Goal: Transaction & Acquisition: Obtain resource

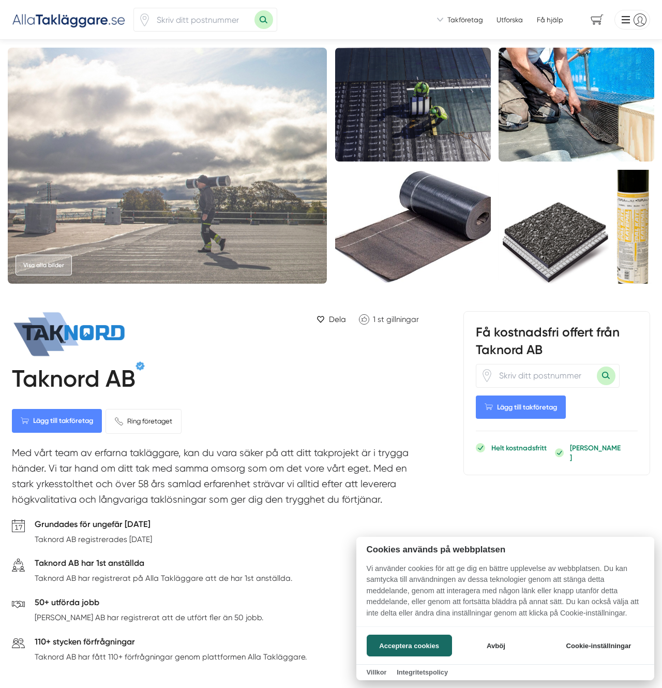
click at [344, 350] on div at bounding box center [331, 344] width 662 height 688
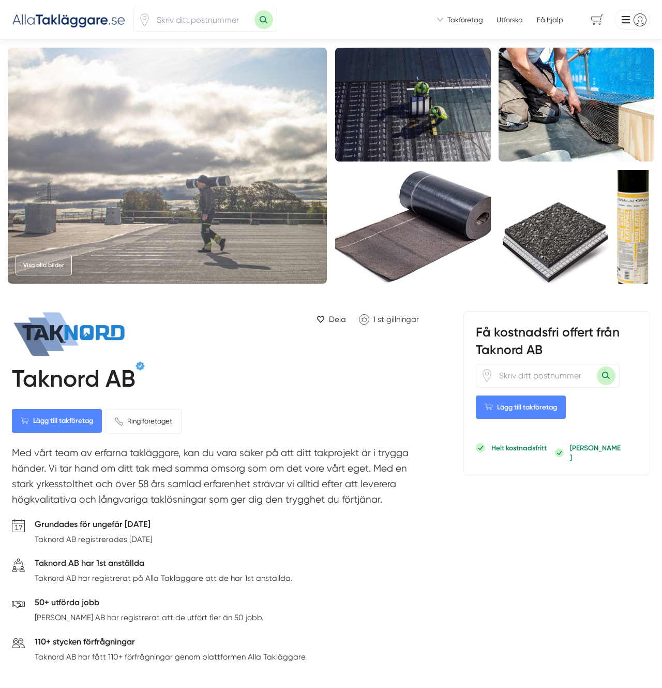
click at [66, 263] on link "Visa alla bilder" at bounding box center [44, 265] width 56 height 21
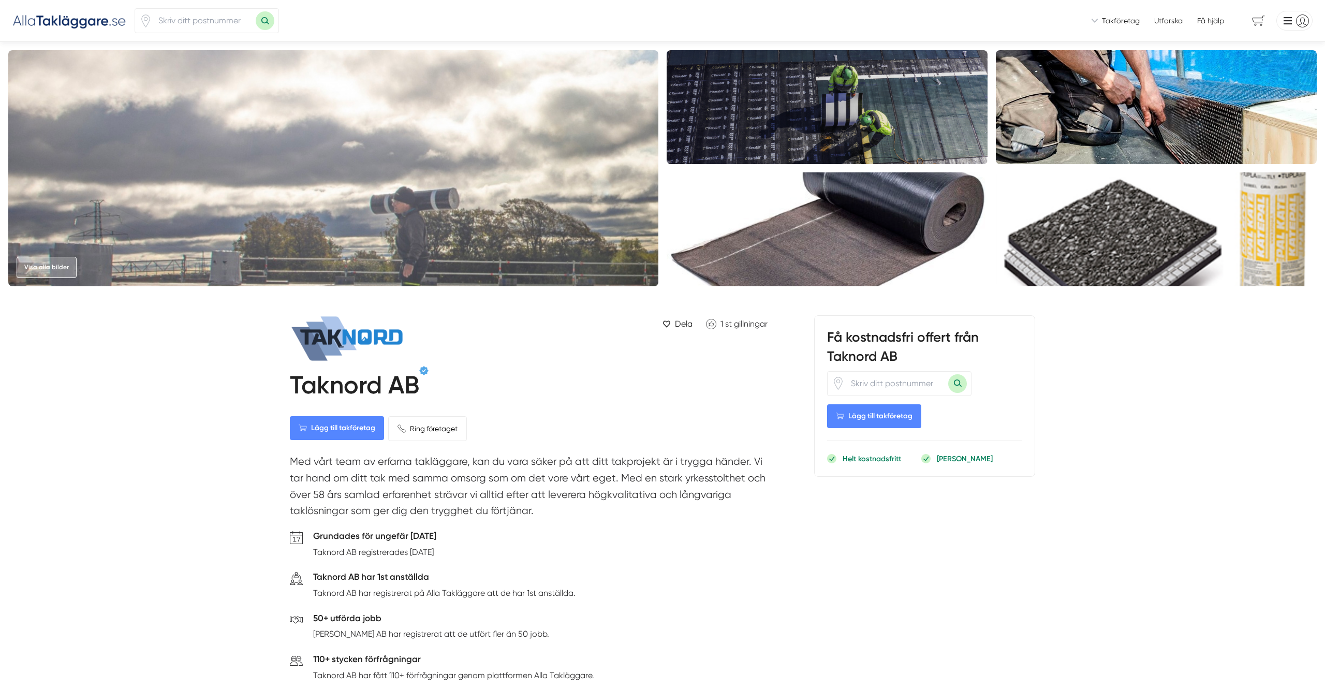
click at [662, 381] on input "number" at bounding box center [896, 384] width 103 height 24
click at [662, 410] on span "Lägg till takföretag" at bounding box center [874, 416] width 94 height 24
click at [662, 22] on span "1" at bounding box center [1254, 21] width 35 height 18
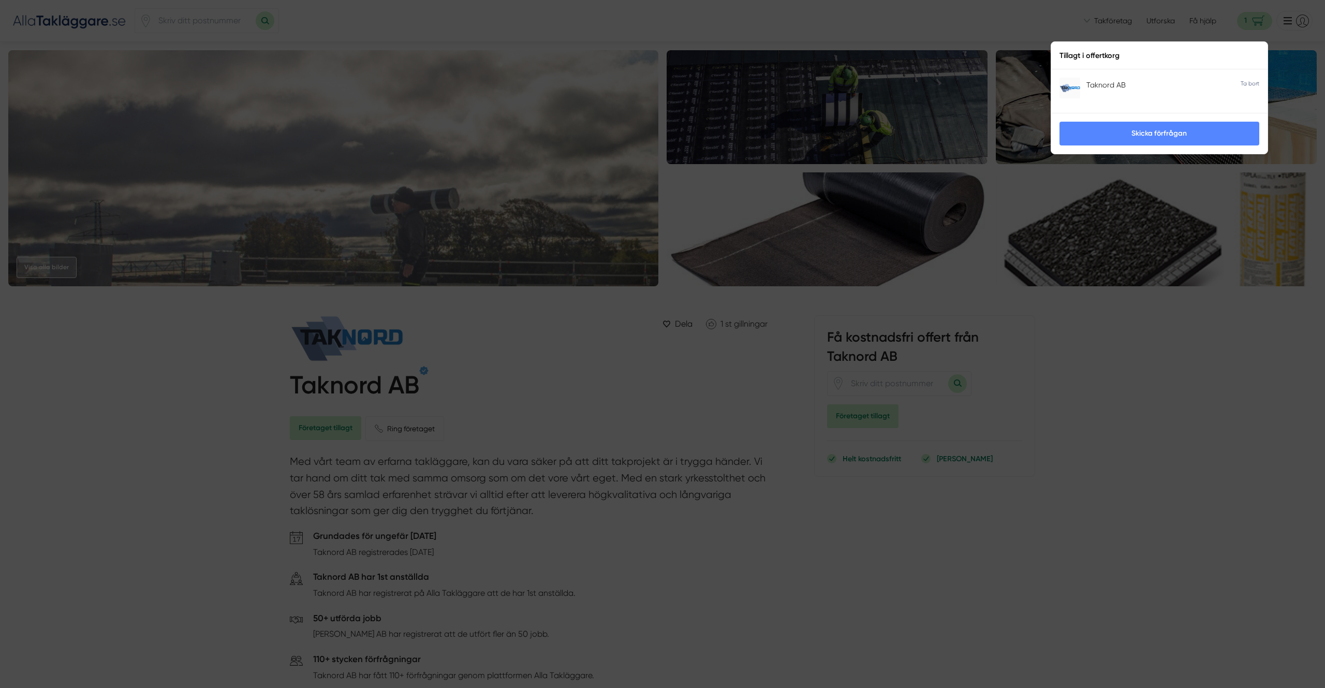
click at [662, 88] on div "Taknord AB" at bounding box center [1169, 85] width 167 height 10
click at [662, 138] on link "Skicka förfrågan" at bounding box center [1159, 134] width 200 height 24
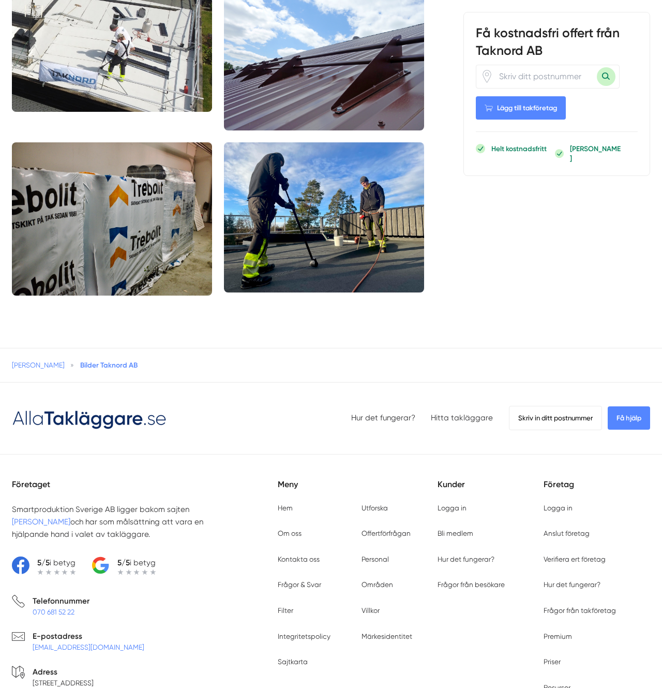
scroll to position [2120, 0]
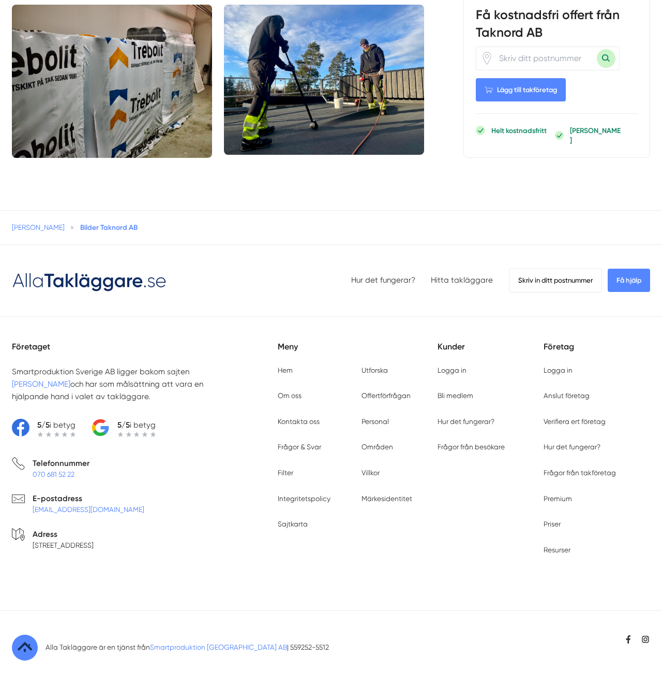
drag, startPoint x: 539, startPoint y: 205, endPoint x: 493, endPoint y: 222, distance: 48.9
drag, startPoint x: 417, startPoint y: 216, endPoint x: 368, endPoint y: 183, distance: 59.1
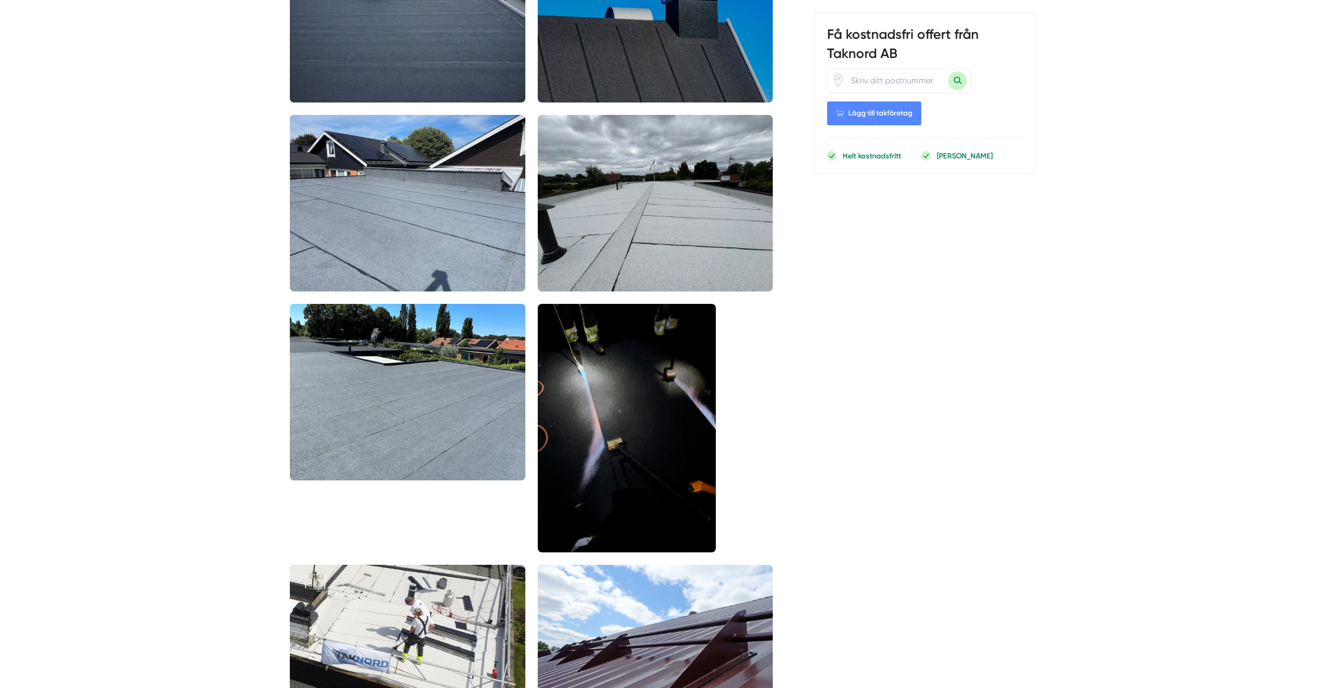
scroll to position [1573, 0]
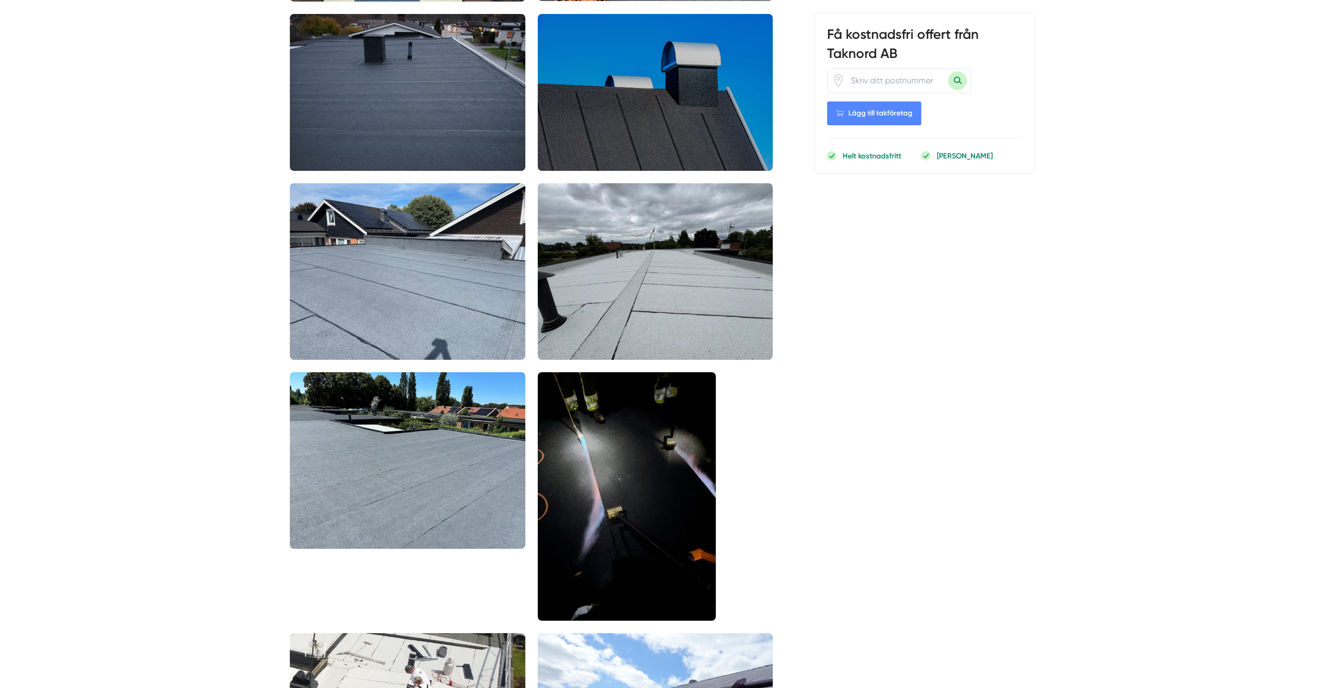
drag, startPoint x: 1042, startPoint y: 183, endPoint x: 927, endPoint y: 315, distance: 174.6
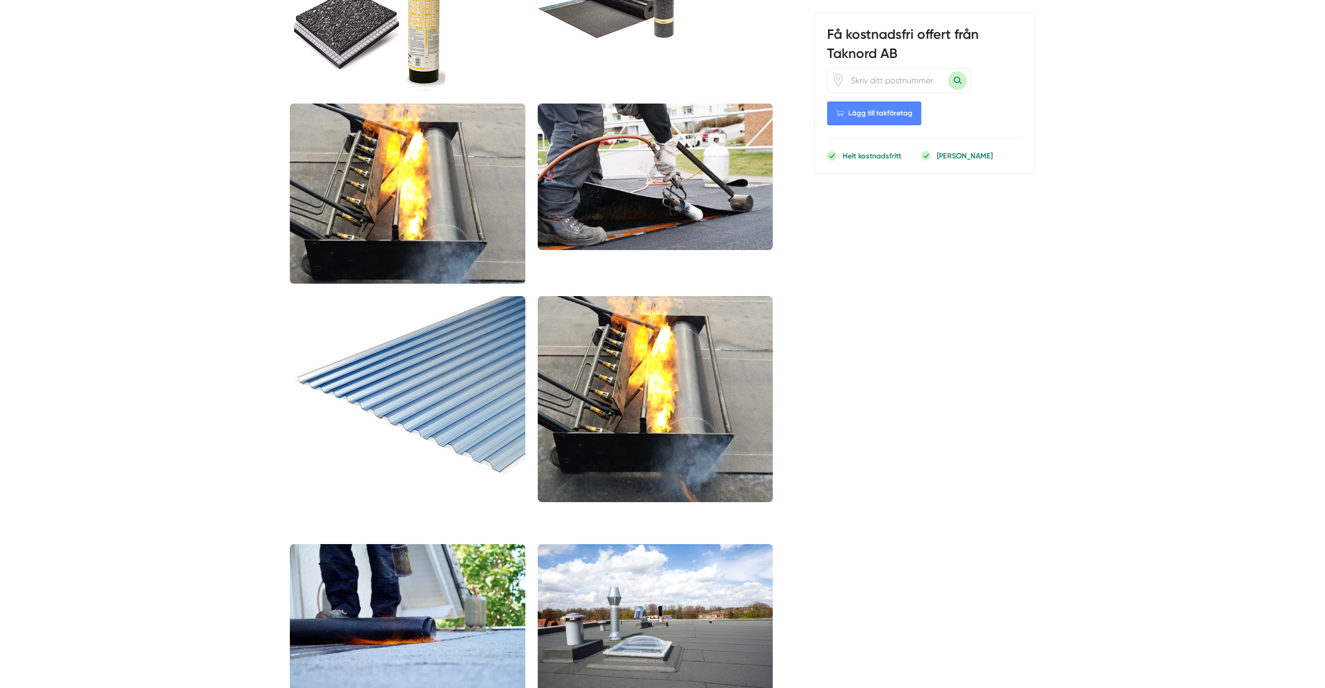
scroll to position [549, 0]
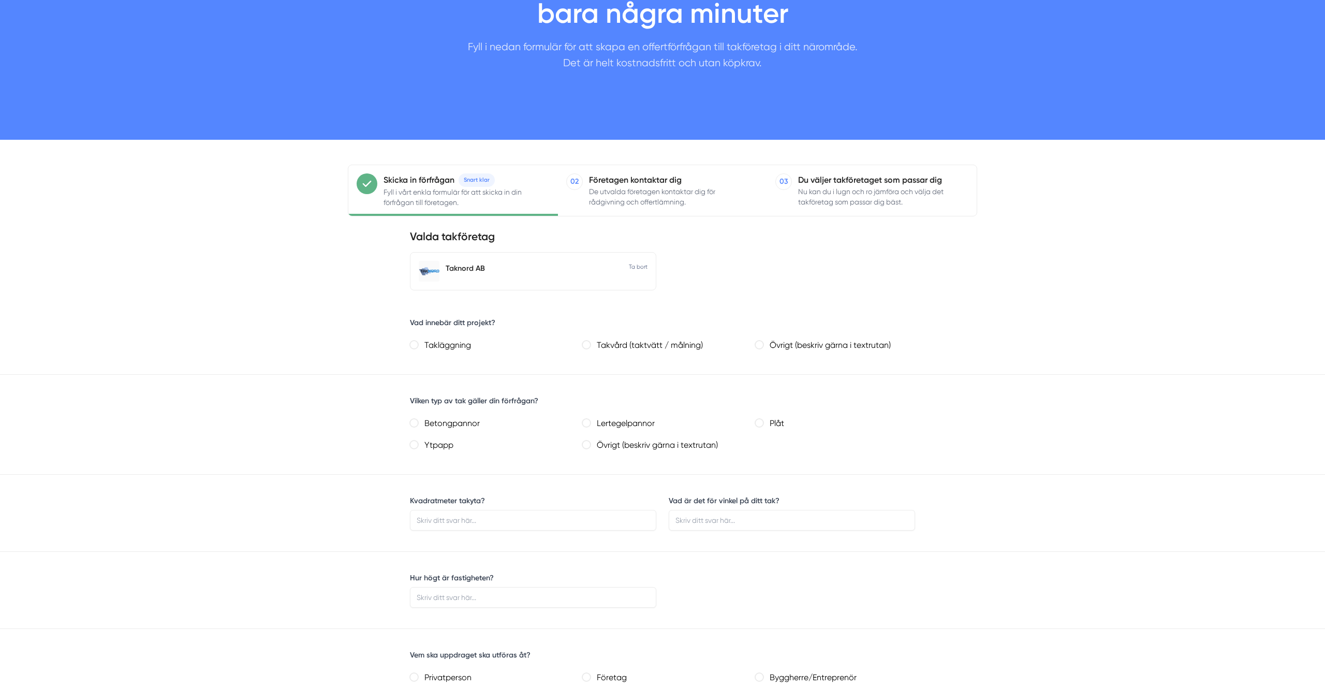
scroll to position [273, 0]
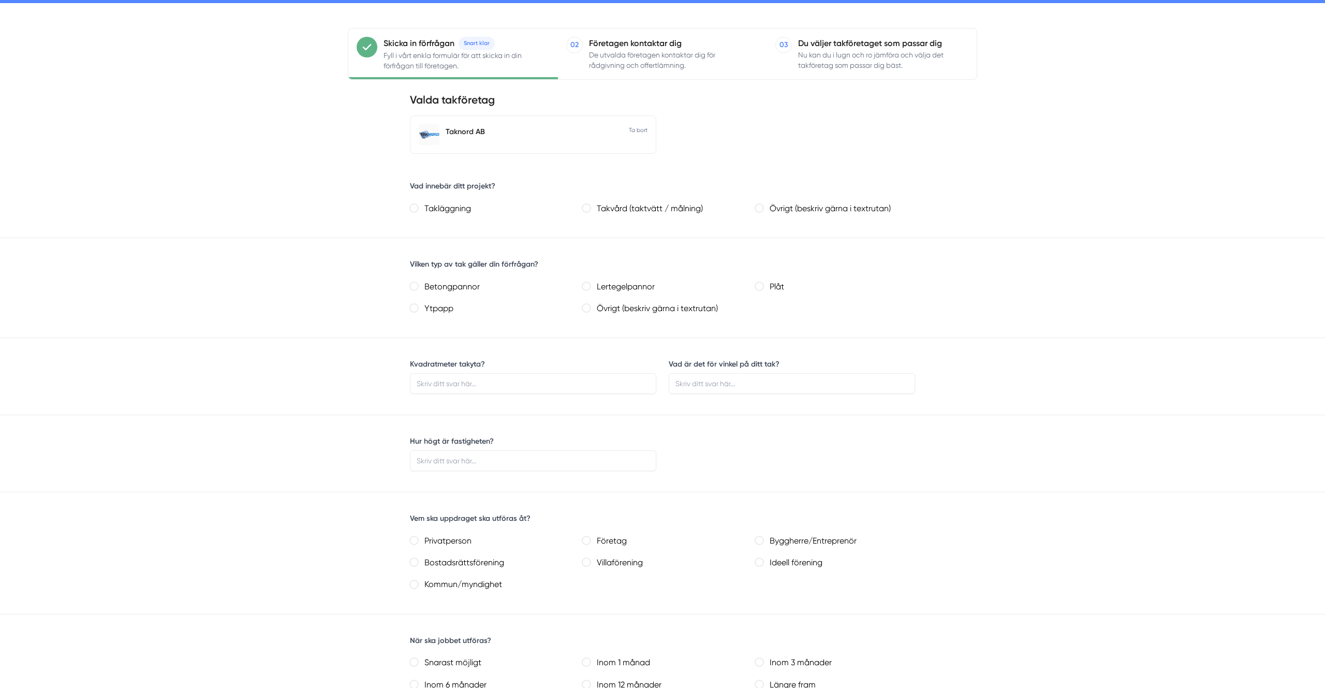
drag, startPoint x: 1149, startPoint y: 322, endPoint x: 1088, endPoint y: 476, distance: 165.4
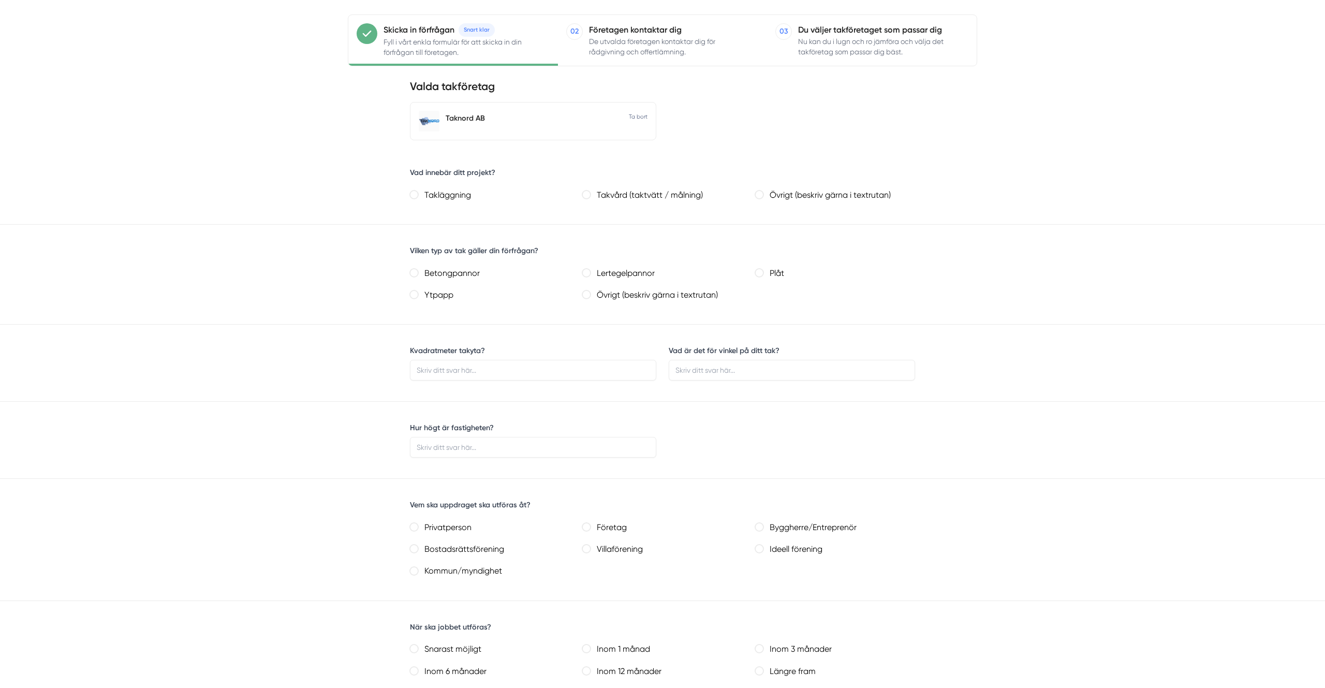
scroll to position [0, 0]
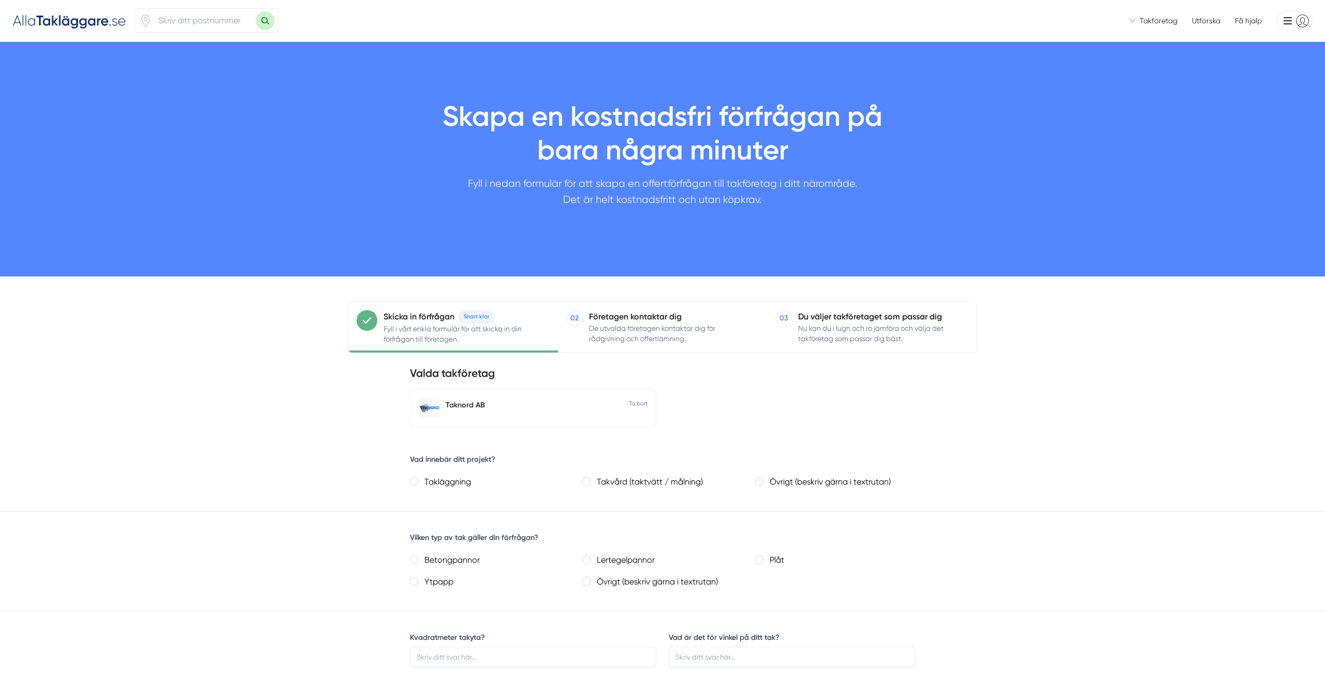
click at [72, 9] on div "Takföretag Hur fungerar Alla Takläggare? Så här fungerar tjänsten för takföreta…" at bounding box center [662, 21] width 1325 height 42
click at [72, 14] on img at bounding box center [69, 20] width 114 height 17
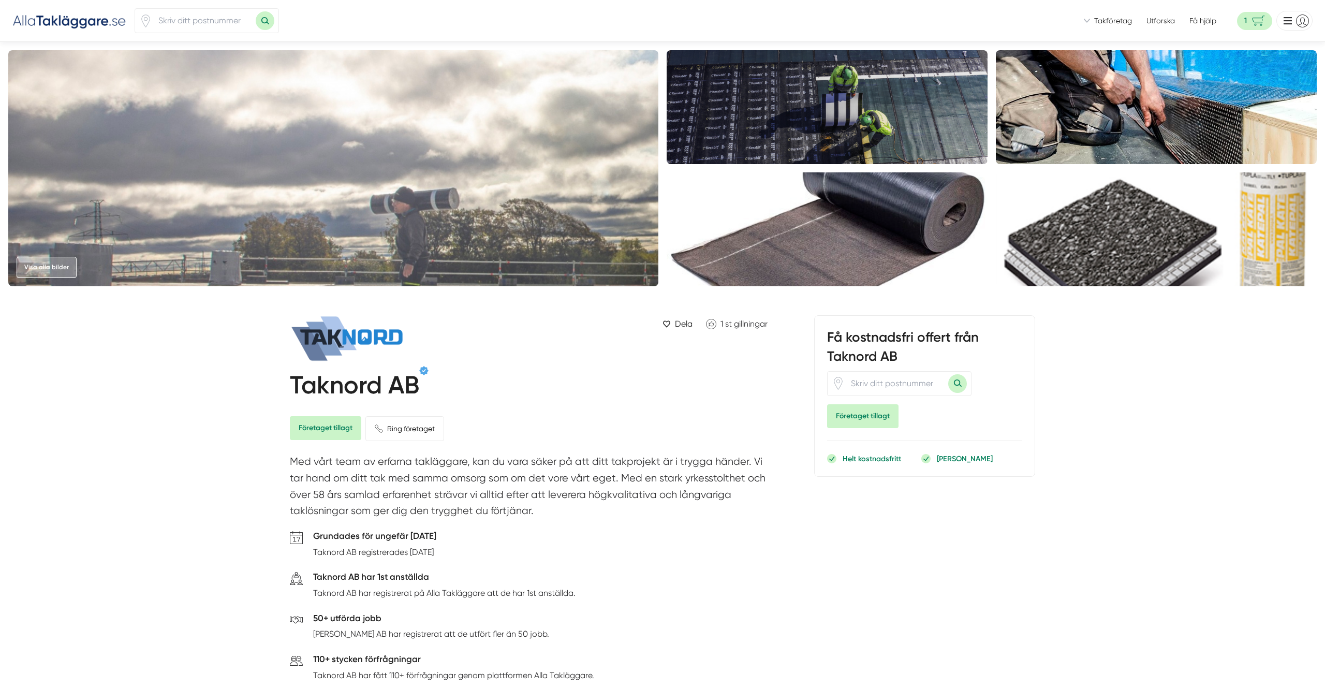
scroll to position [11079, 0]
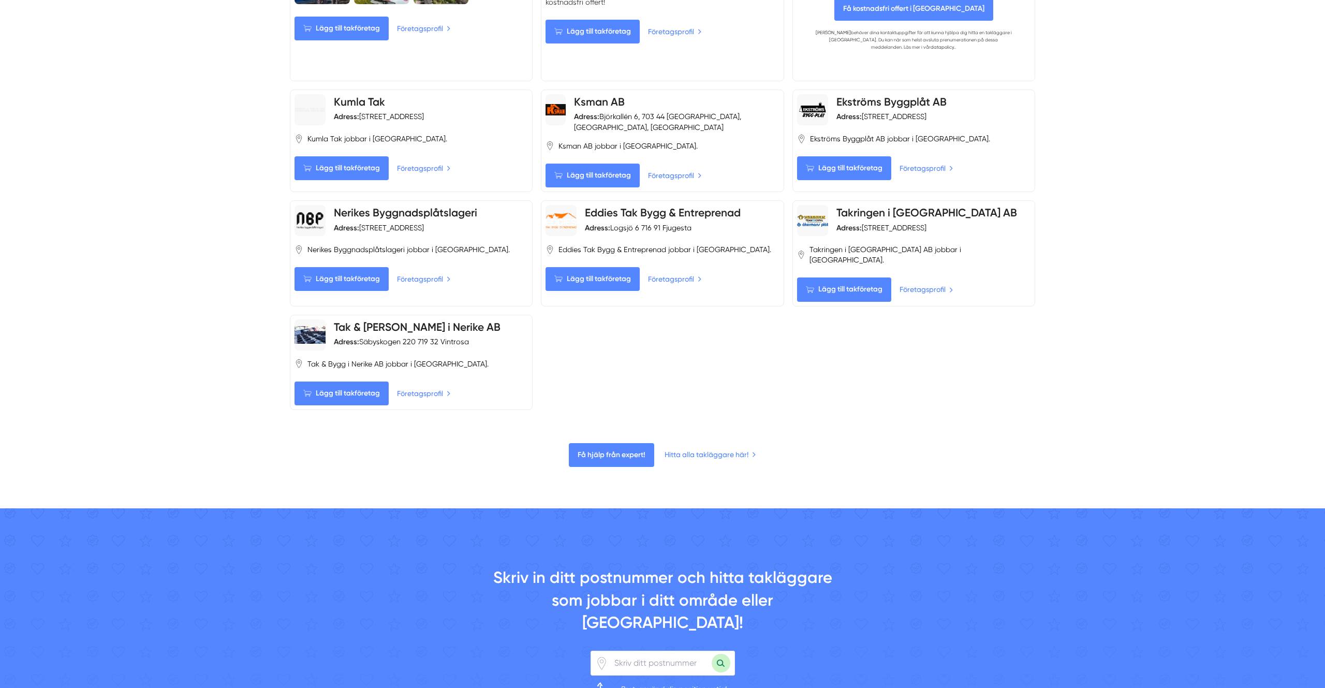
scroll to position [410, 0]
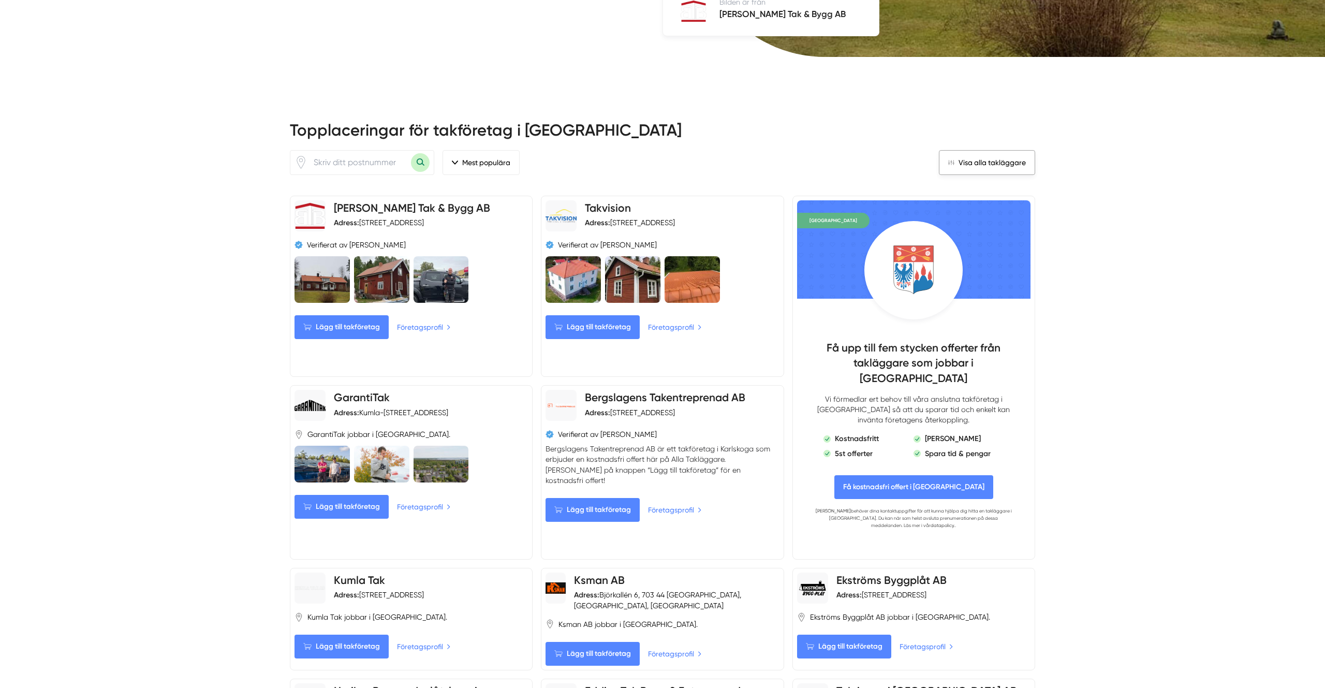
click at [970, 150] on link "Visa alla takläggare" at bounding box center [987, 162] width 96 height 25
